Goal: Transaction & Acquisition: Subscribe to service/newsletter

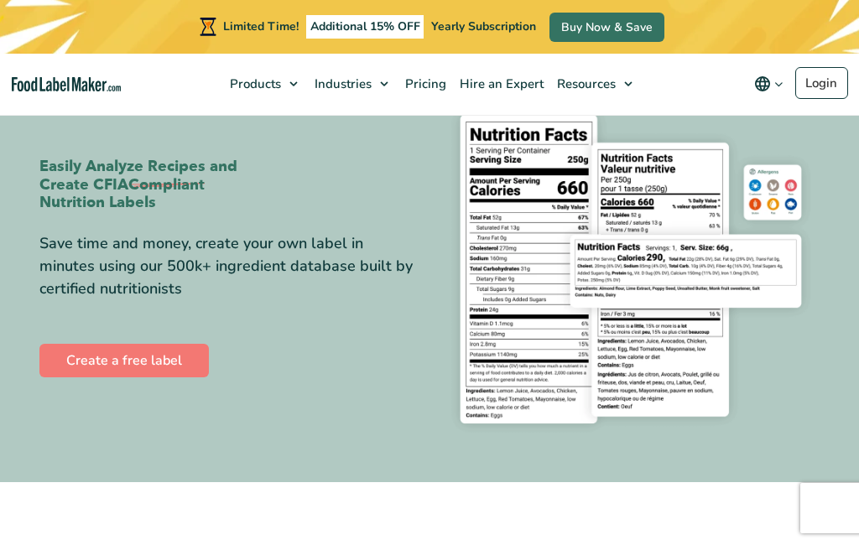
click at [419, 96] on link "Pricing" at bounding box center [424, 84] width 55 height 60
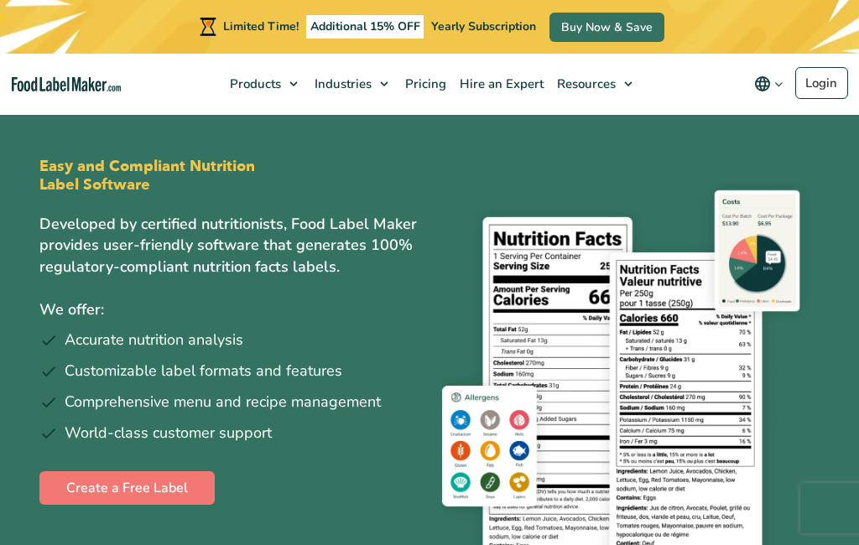
click at [281, 86] on span "Products" at bounding box center [254, 83] width 58 height 17
click at [378, 127] on span "Food Nutrition Labelling" at bounding box center [327, 124] width 140 height 17
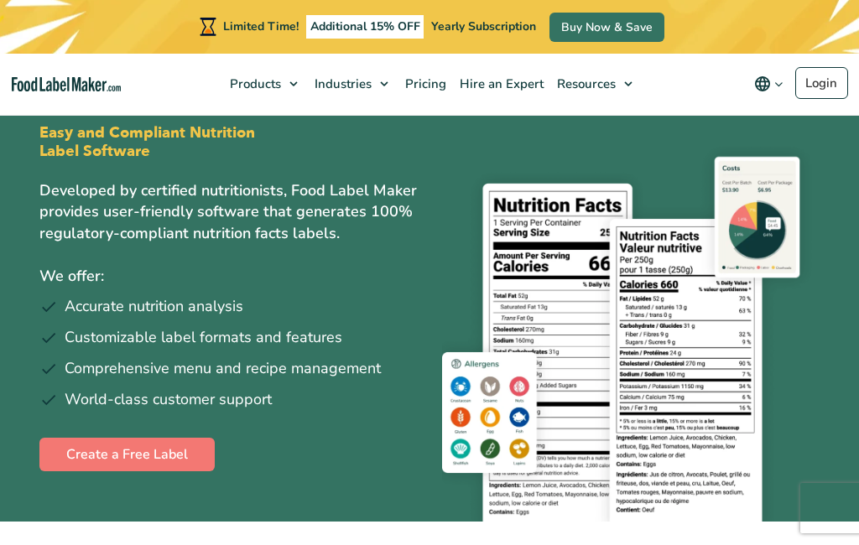
click at [448, 189] on span "Restaurants and Food Service" at bounding box center [431, 187] width 170 height 17
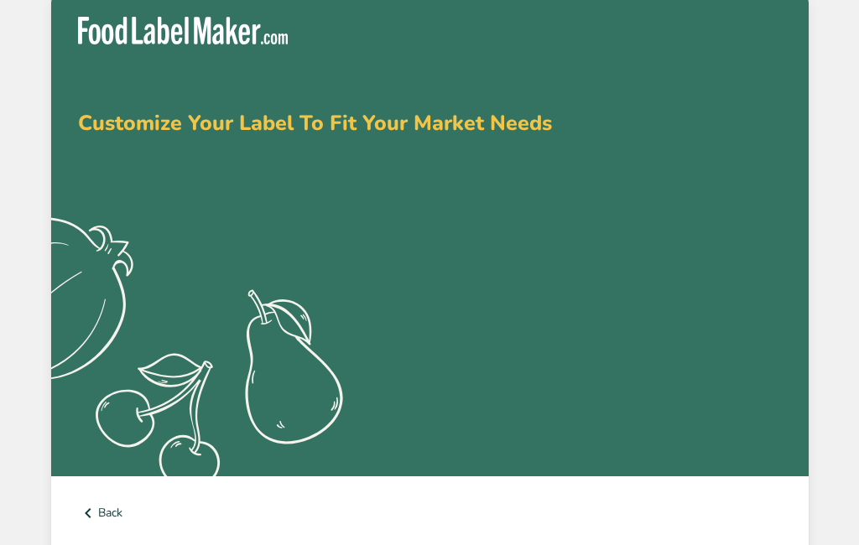
click at [113, 509] on link "Back" at bounding box center [430, 513] width 704 height 20
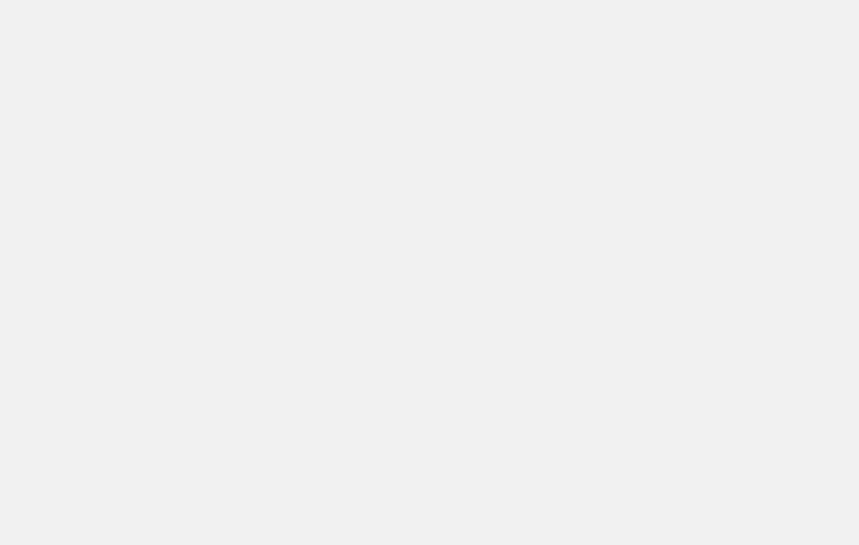
click at [112, 521] on div "Customize Your Label To Fit Your Market Needs .a{fill:#f5f3ed;} Back Sign up Al…" at bounding box center [429, 514] width 859 height 1029
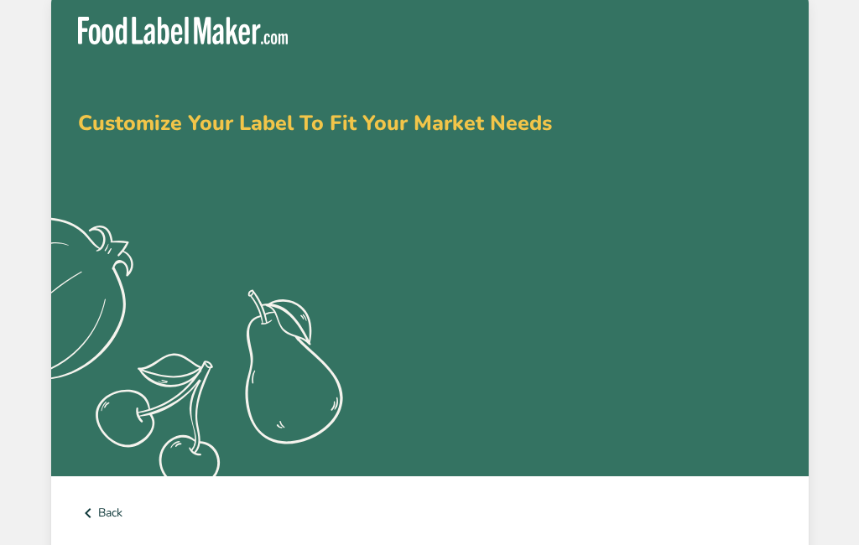
click at [114, 517] on link "Back" at bounding box center [430, 513] width 704 height 20
